Goal: Task Accomplishment & Management: Use online tool/utility

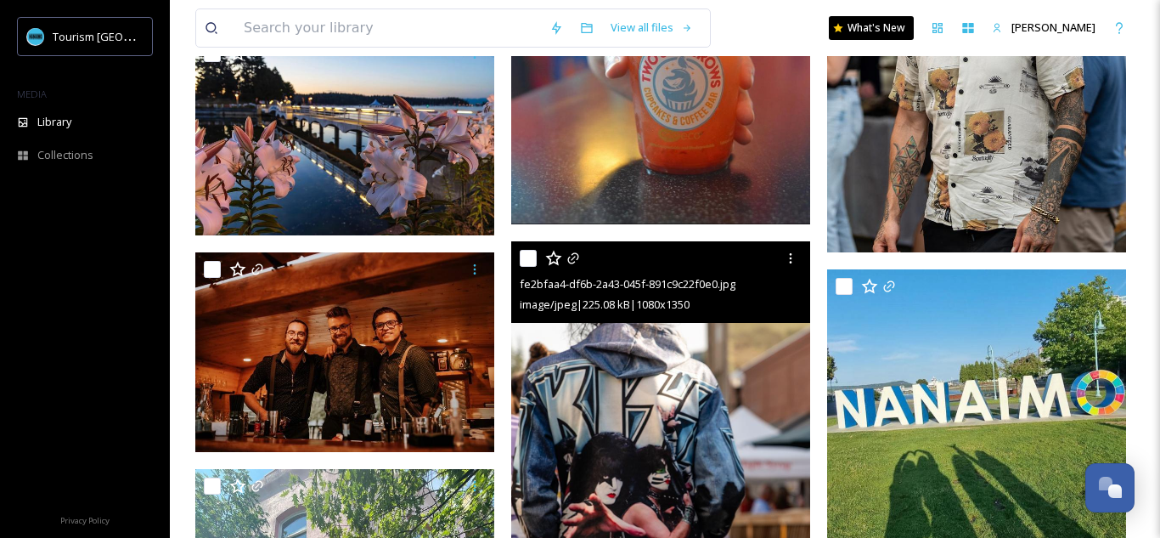
scroll to position [14831, 0]
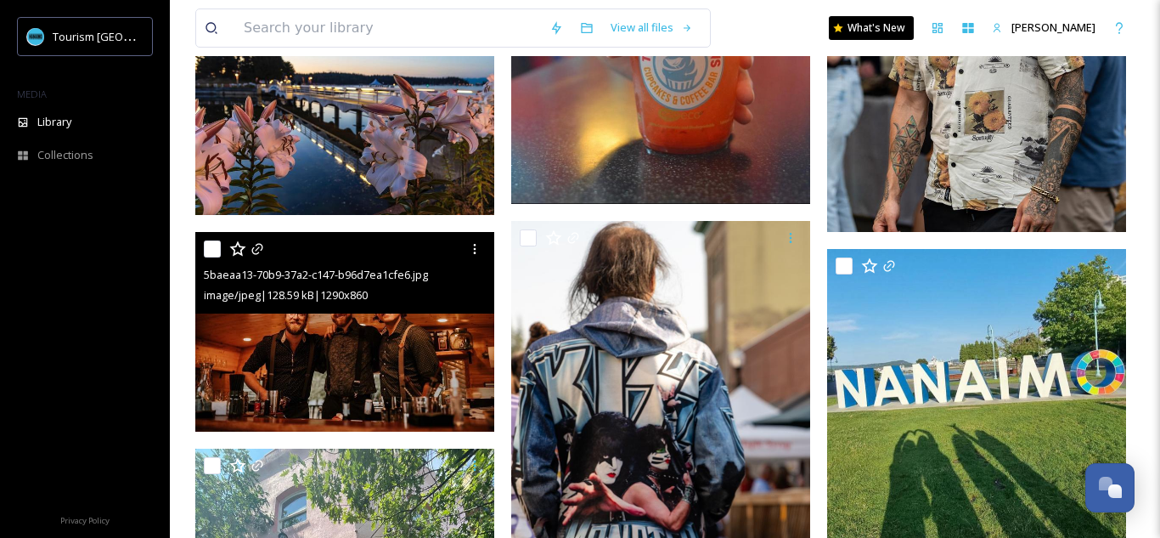
click at [218, 249] on input "checkbox" at bounding box center [212, 248] width 17 height 17
checkbox input "true"
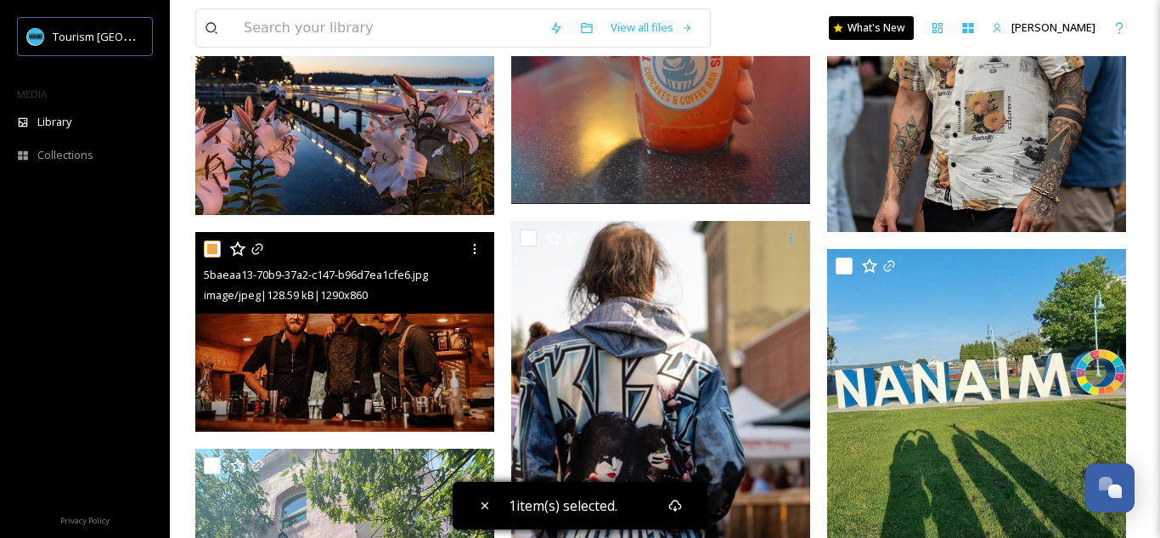
click at [353, 313] on div "5baeaa13-70b9-37a2-c147-b96d7ea1cfe6.jpg image/jpeg | 128.59 kB | 1290 x 860" at bounding box center [344, 273] width 299 height 82
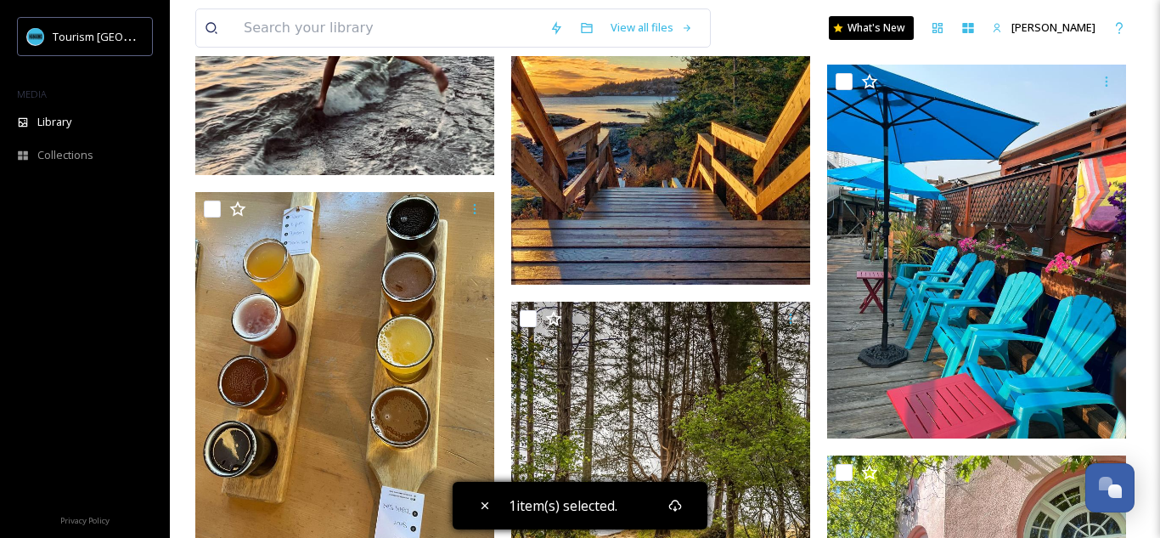
scroll to position [5974, 0]
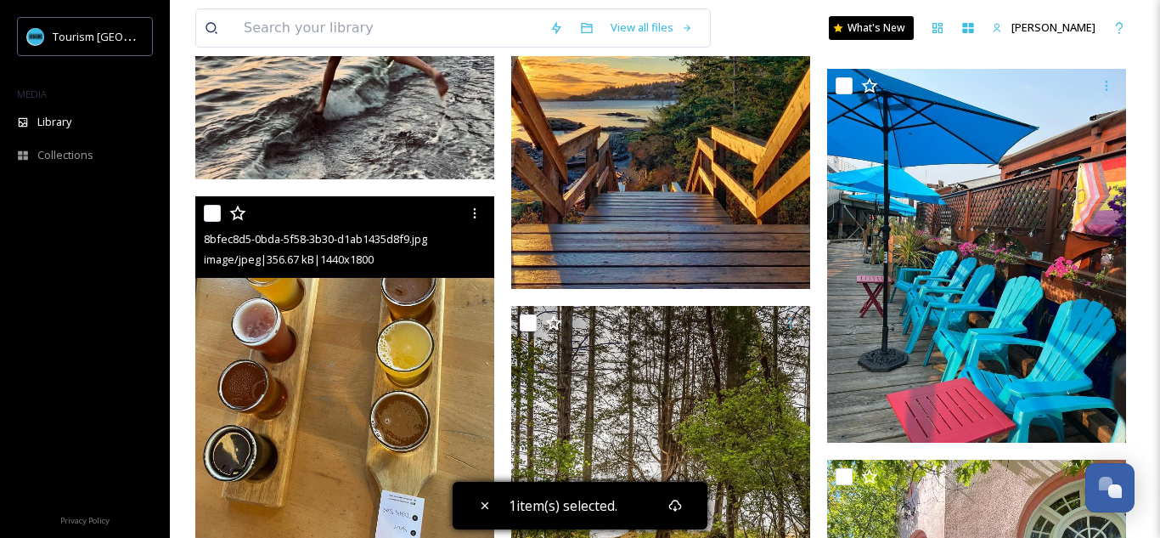
click at [215, 219] on input "checkbox" at bounding box center [212, 213] width 17 height 17
checkbox input "true"
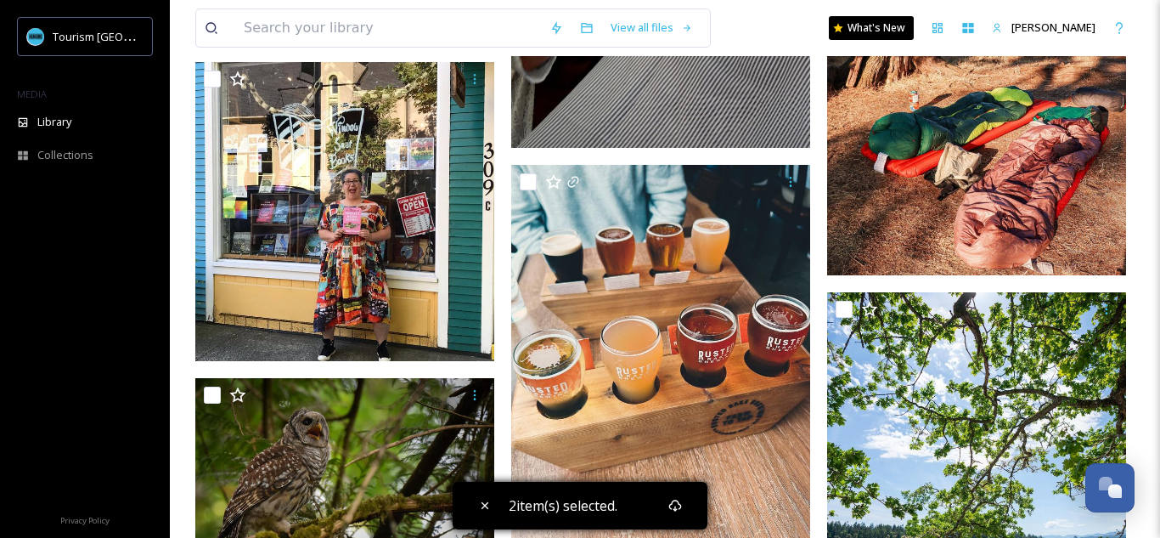
scroll to position [8629, 0]
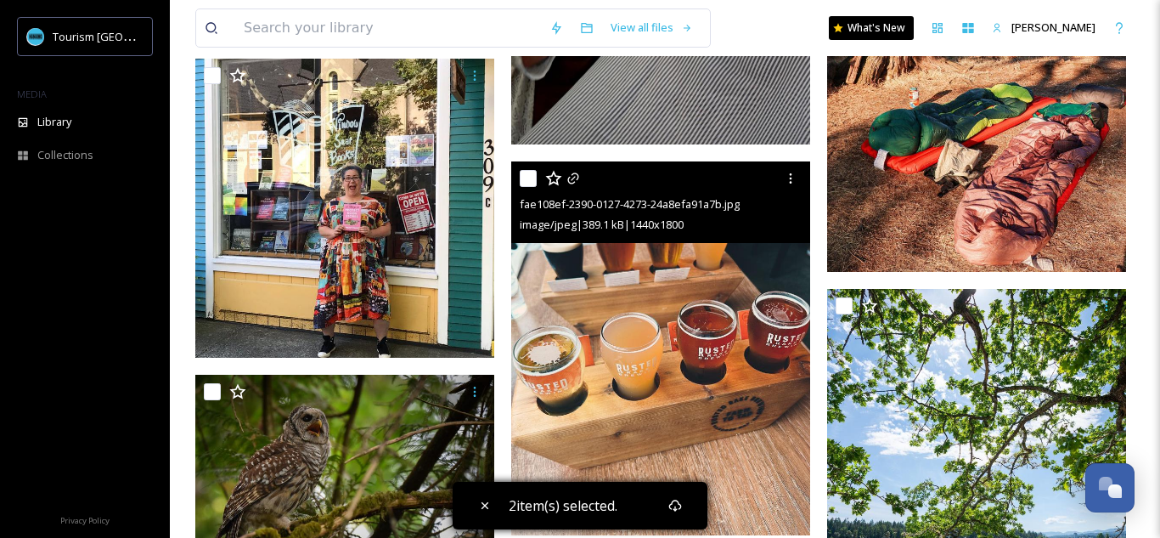
click at [532, 184] on input "checkbox" at bounding box center [528, 178] width 17 height 17
checkbox input "true"
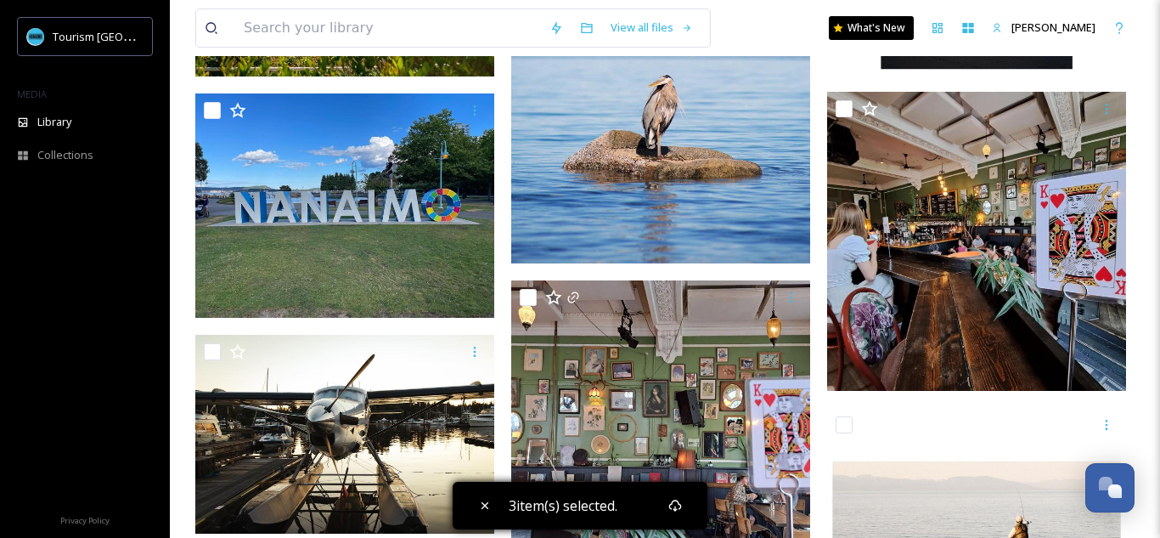
scroll to position [9933, 0]
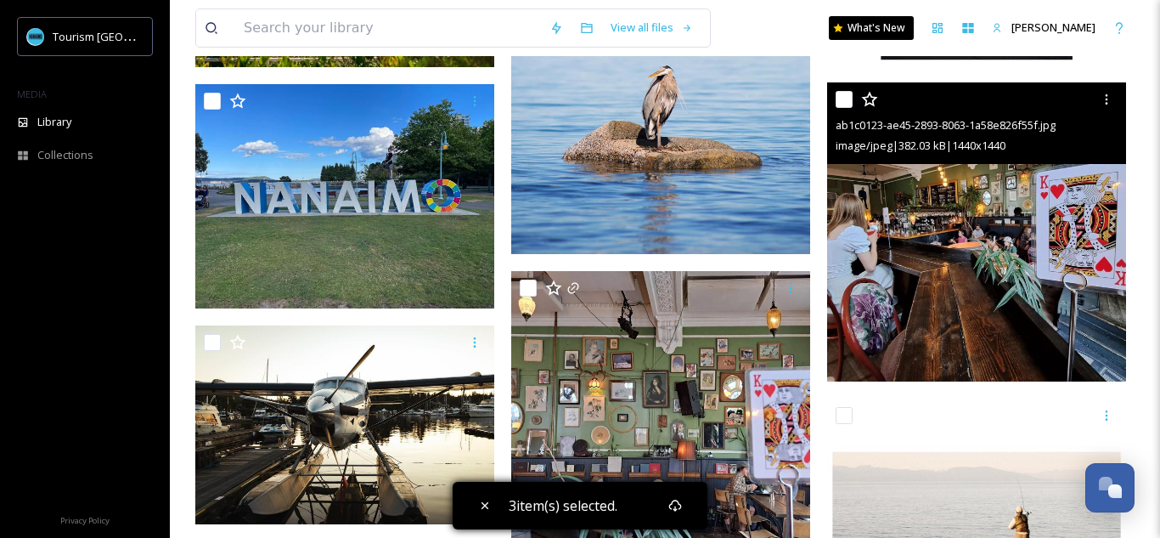
click at [839, 107] on input "checkbox" at bounding box center [844, 99] width 17 height 17
checkbox input "true"
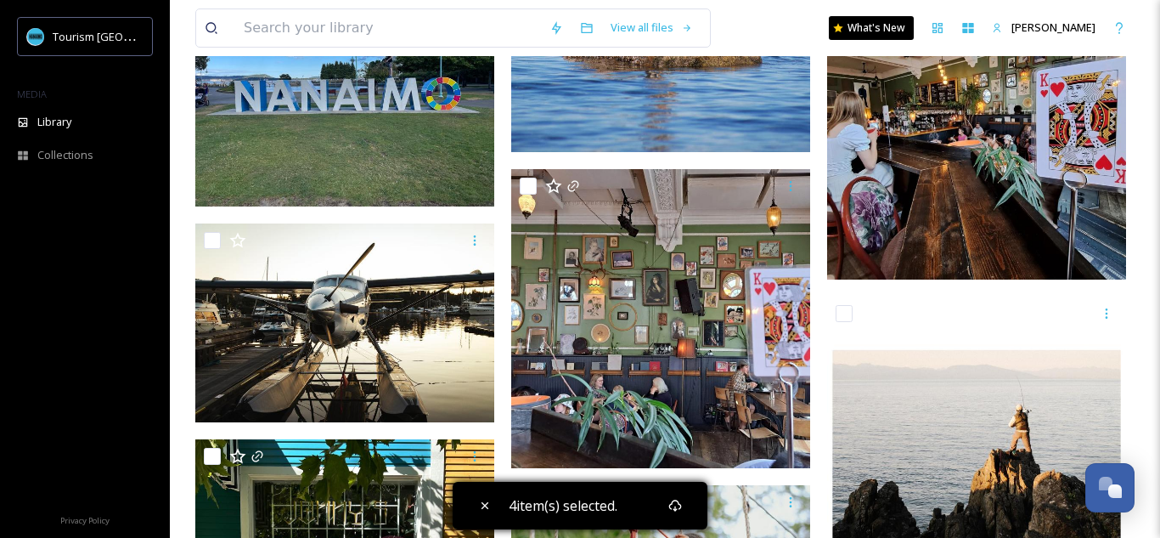
scroll to position [10067, 0]
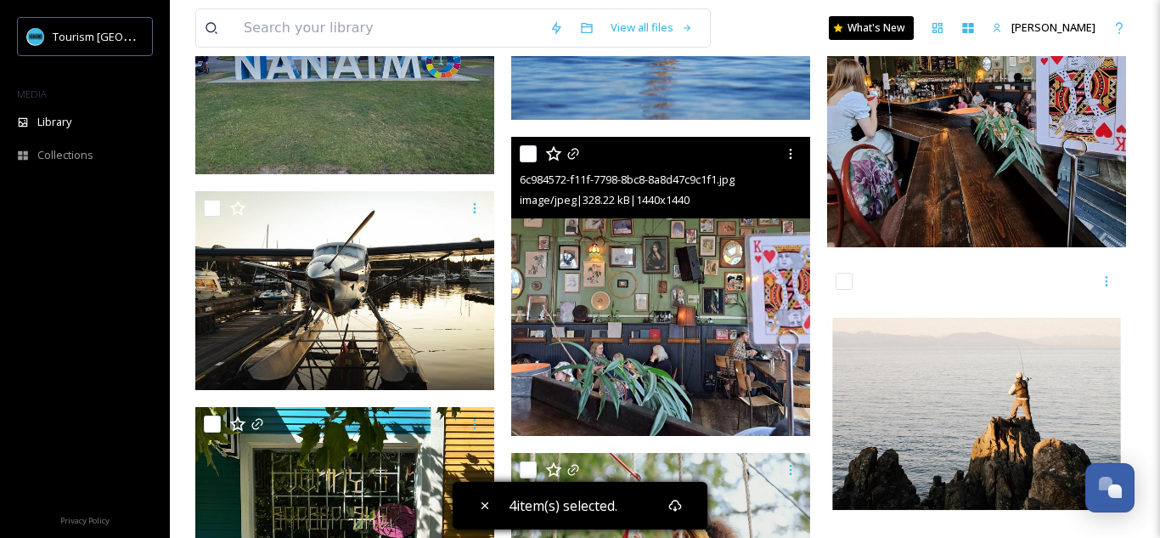
click at [527, 162] on div at bounding box center [663, 153] width 286 height 31
click at [529, 155] on input "checkbox" at bounding box center [528, 153] width 17 height 17
checkbox input "true"
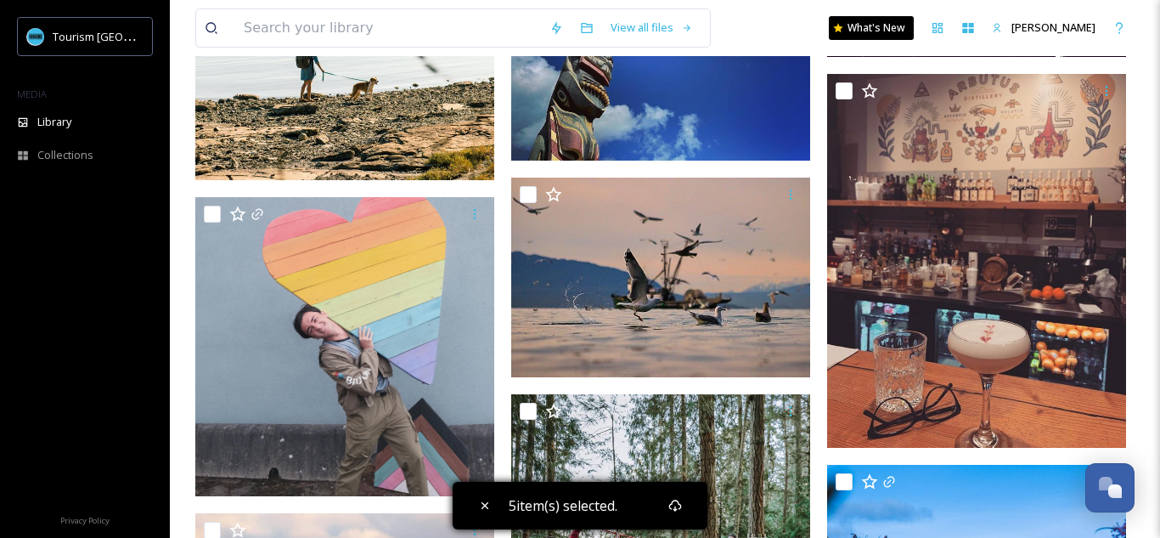
scroll to position [18372, 0]
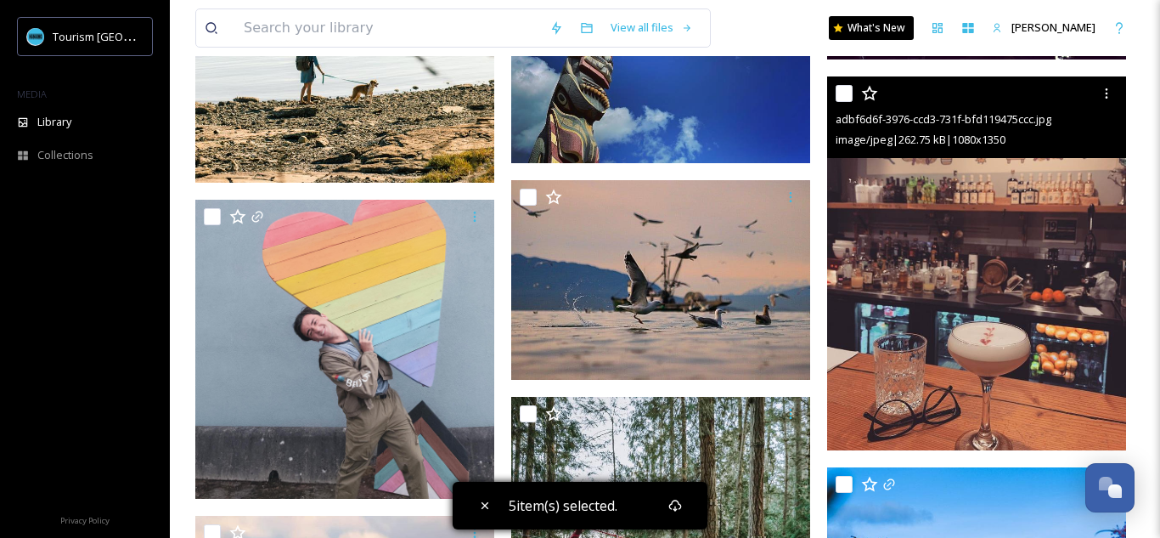
click at [849, 93] on input "checkbox" at bounding box center [844, 93] width 17 height 17
checkbox input "true"
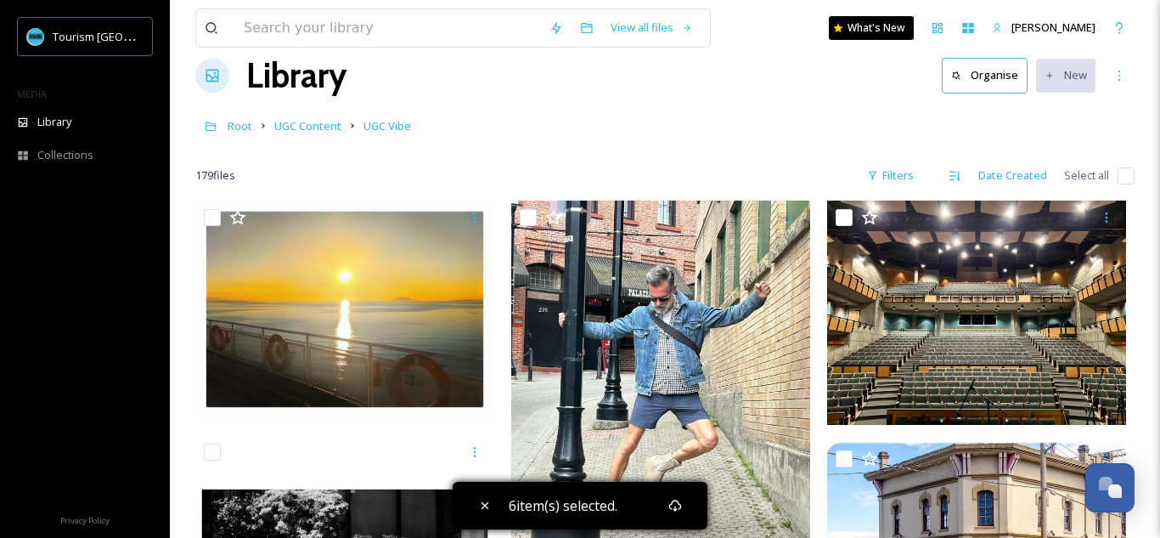
scroll to position [0, 0]
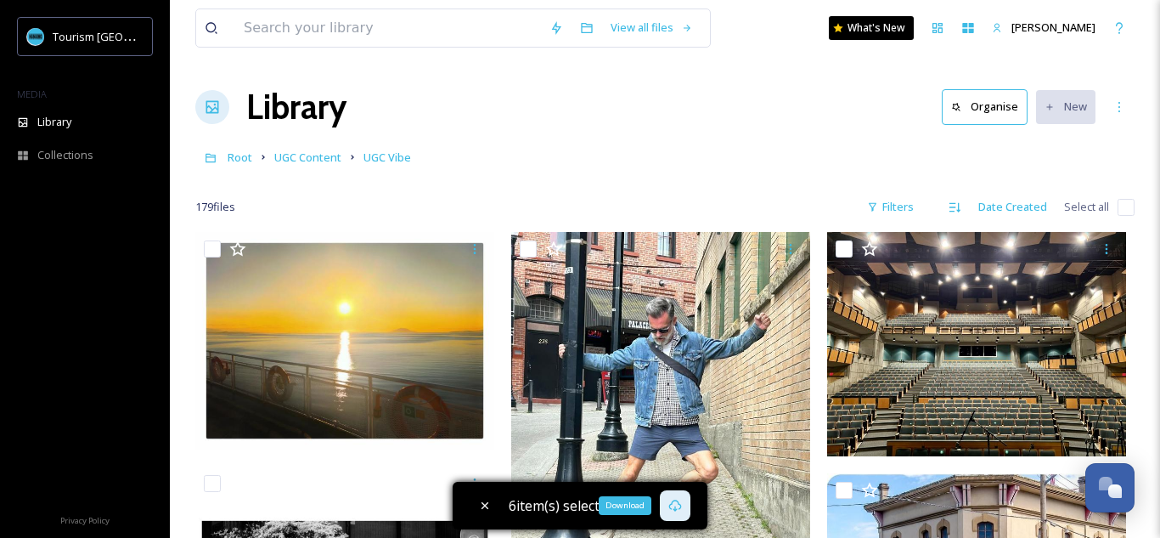
click at [668, 506] on icon at bounding box center [675, 506] width 14 height 14
